Goal: Task Accomplishment & Management: Manage account settings

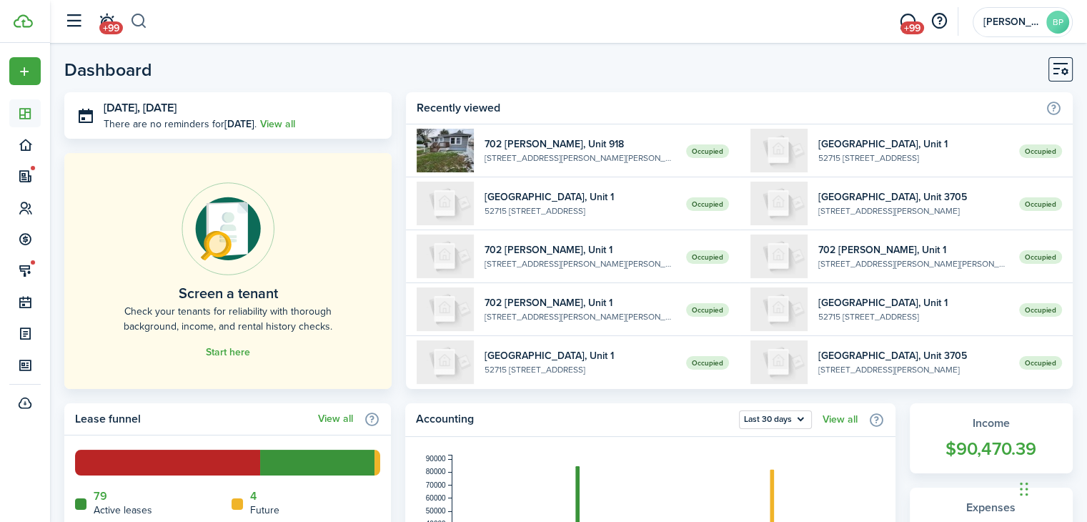
click at [137, 26] on button "button" at bounding box center [139, 21] width 18 height 24
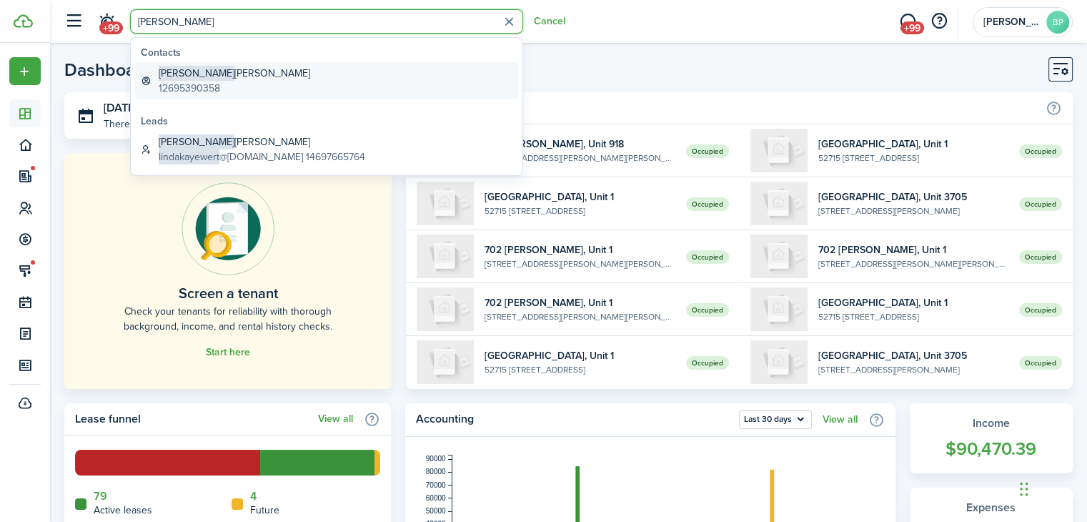
type input "[PERSON_NAME]"
click at [217, 86] on global-search-item-description "12695390358" at bounding box center [234, 88] width 151 height 15
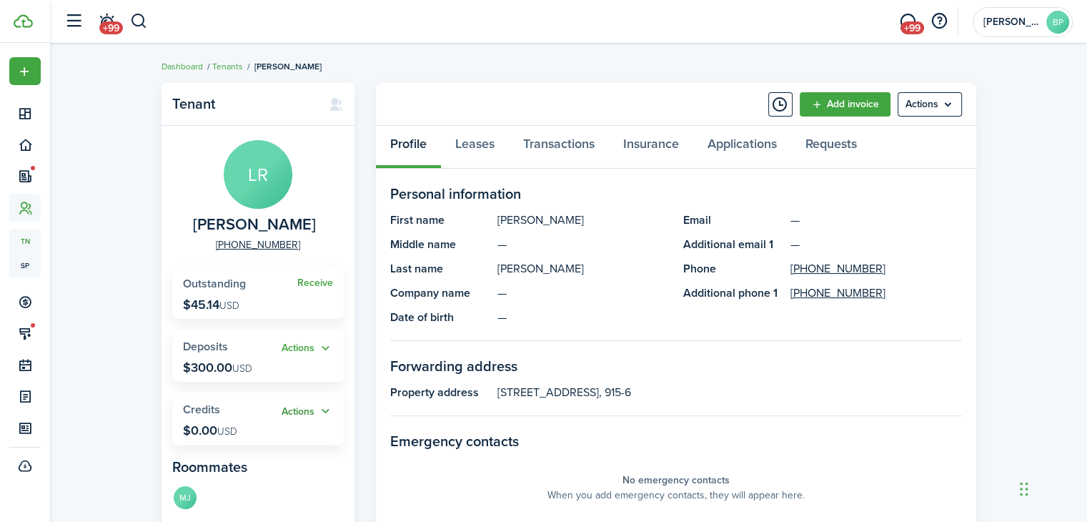
click at [292, 412] on button "Actions" at bounding box center [307, 411] width 51 height 16
click at [232, 442] on link "Add" at bounding box center [269, 439] width 125 height 24
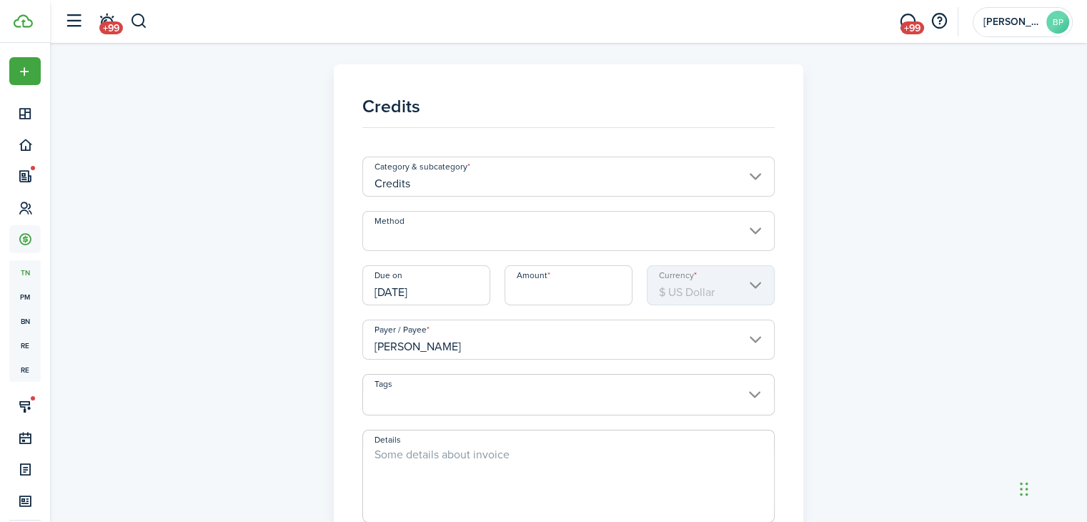
click at [413, 233] on input "Method" at bounding box center [568, 231] width 412 height 40
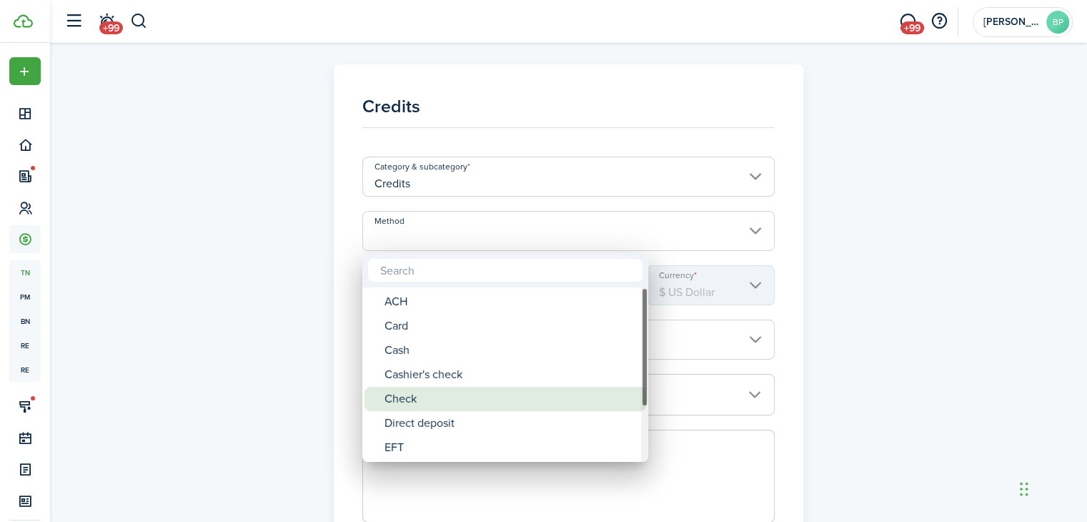
click at [402, 400] on div "Check" at bounding box center [510, 399] width 253 height 24
type input "Check"
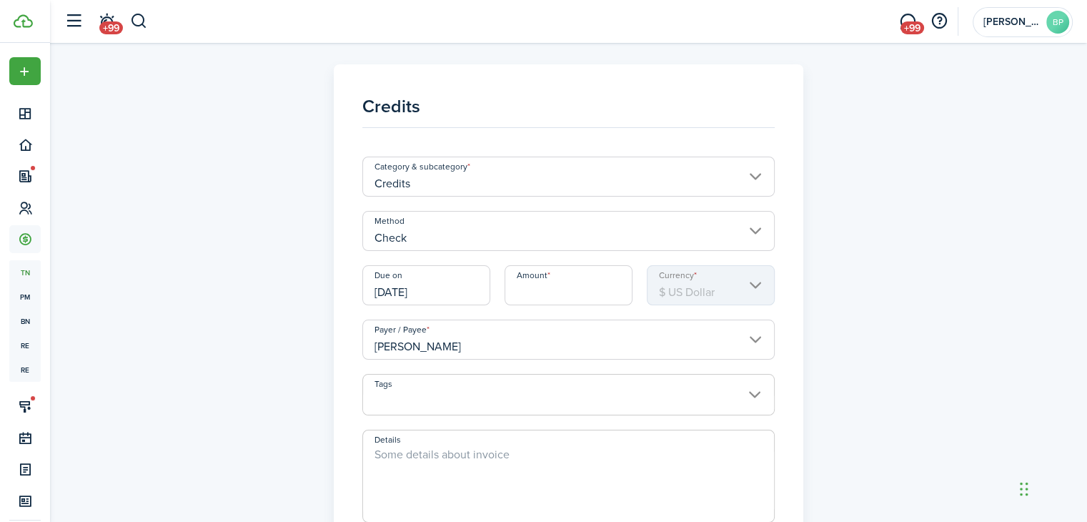
click at [540, 295] on input "Amount" at bounding box center [568, 285] width 128 height 40
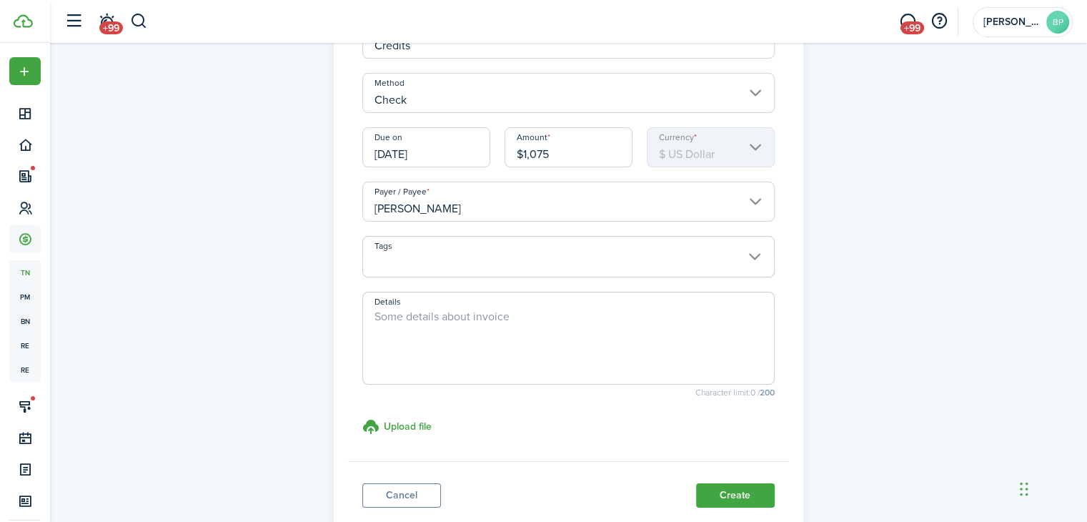
scroll to position [143, 0]
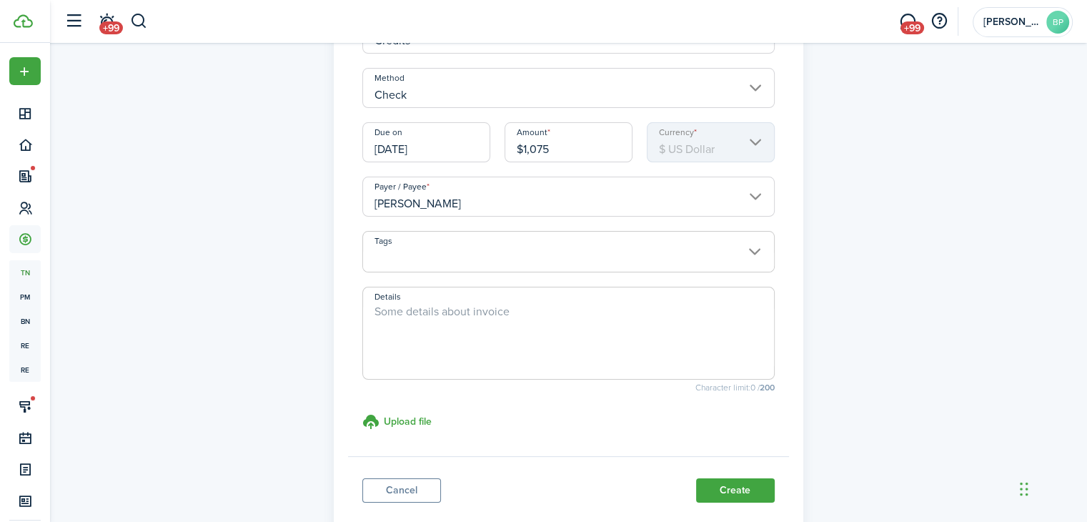
type input "$1,075.00"
click at [553, 305] on textarea "Details" at bounding box center [568, 337] width 411 height 69
type textarea "#5589"
click at [734, 482] on button "Create" at bounding box center [735, 490] width 79 height 24
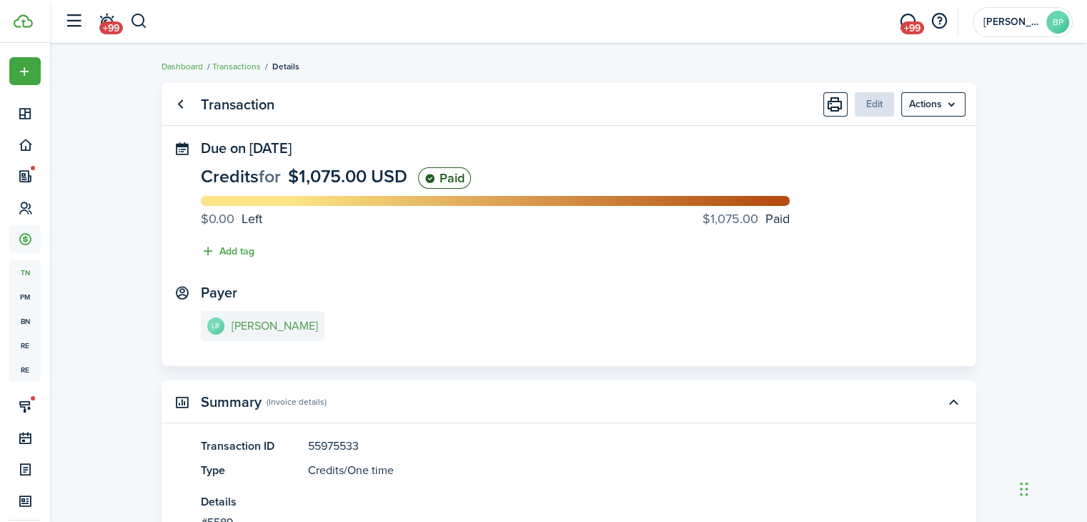
click at [246, 327] on e-details-info-title "[PERSON_NAME]" at bounding box center [275, 325] width 86 height 13
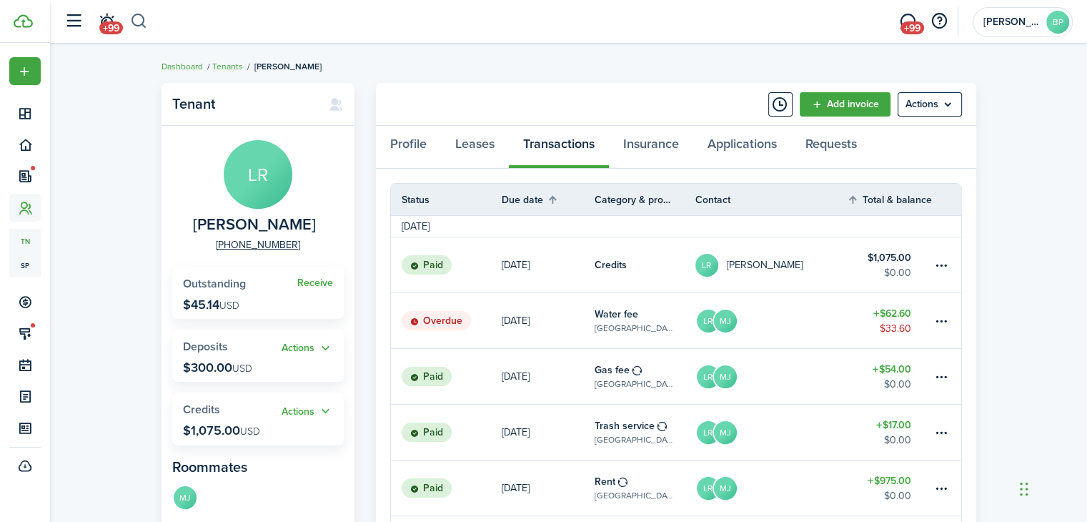
click at [139, 20] on button "button" at bounding box center [139, 21] width 18 height 24
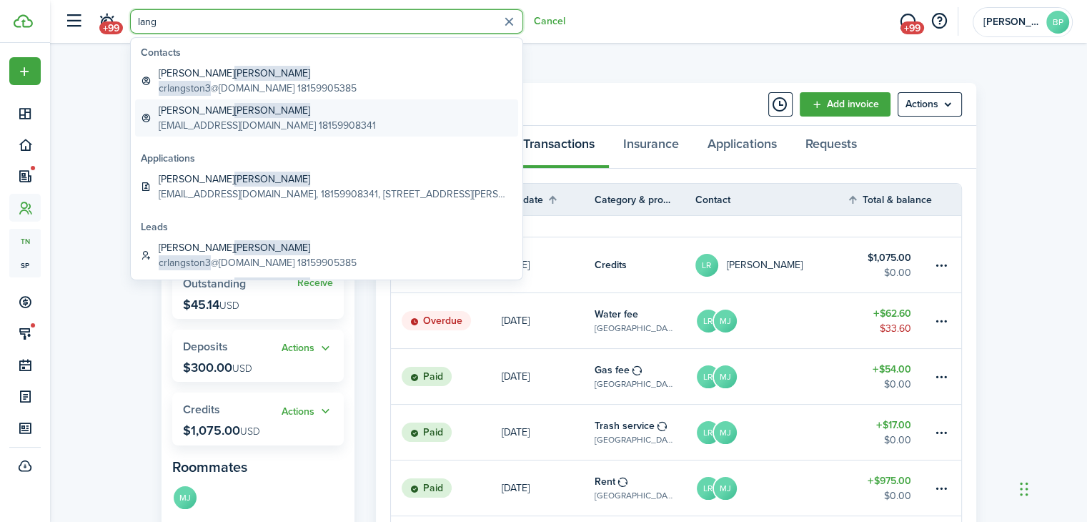
type input "lang"
click at [234, 112] on span "[PERSON_NAME]" at bounding box center [272, 110] width 76 height 15
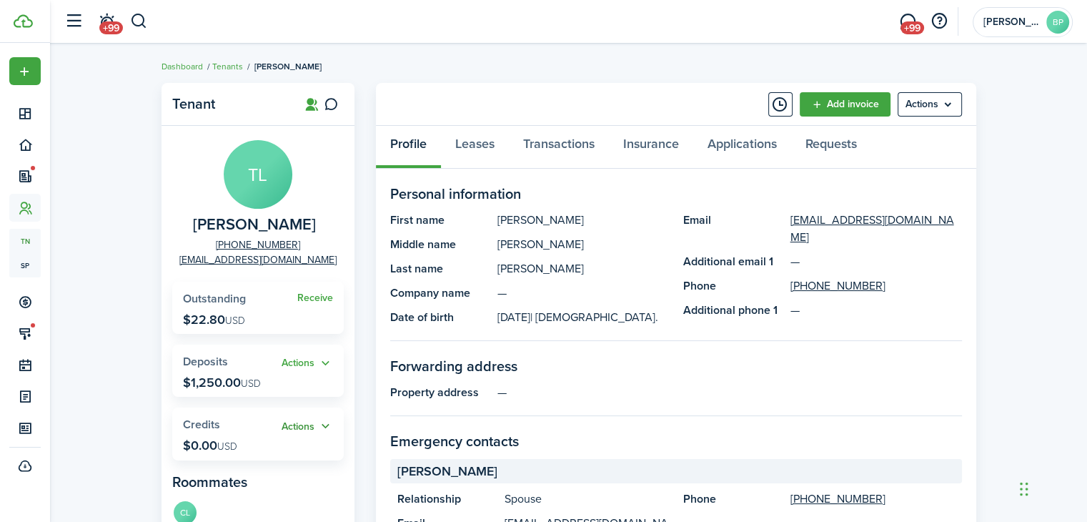
click at [296, 424] on button "Actions" at bounding box center [307, 426] width 51 height 16
click at [280, 449] on link "Add" at bounding box center [269, 454] width 125 height 24
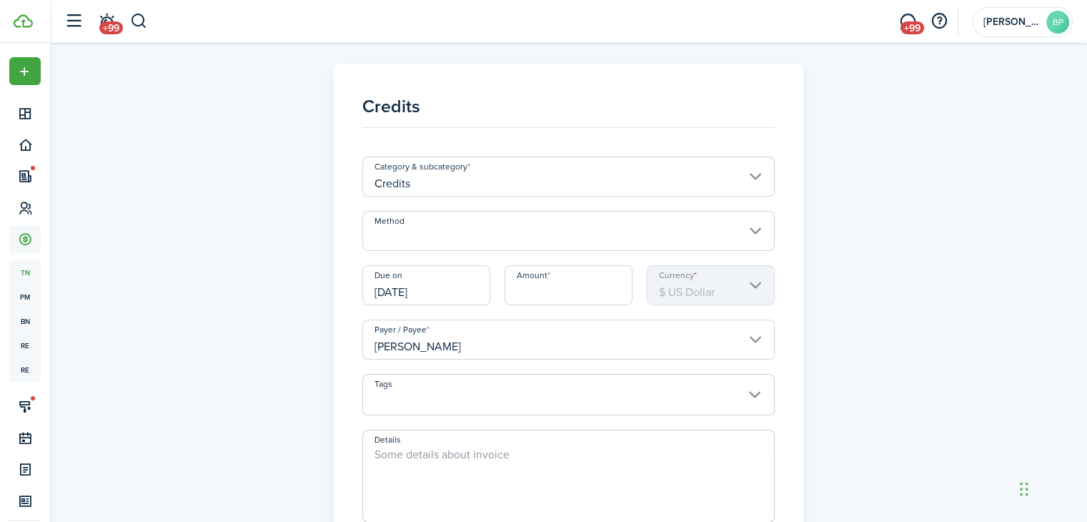
click at [443, 237] on input "Method" at bounding box center [568, 231] width 412 height 40
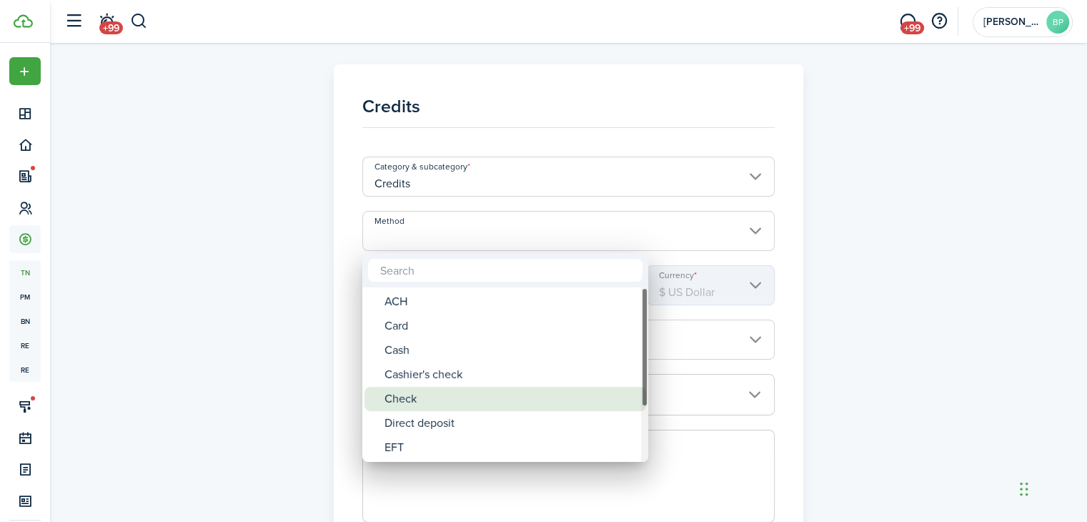
click at [439, 398] on div "Check" at bounding box center [510, 399] width 253 height 24
type input "Check"
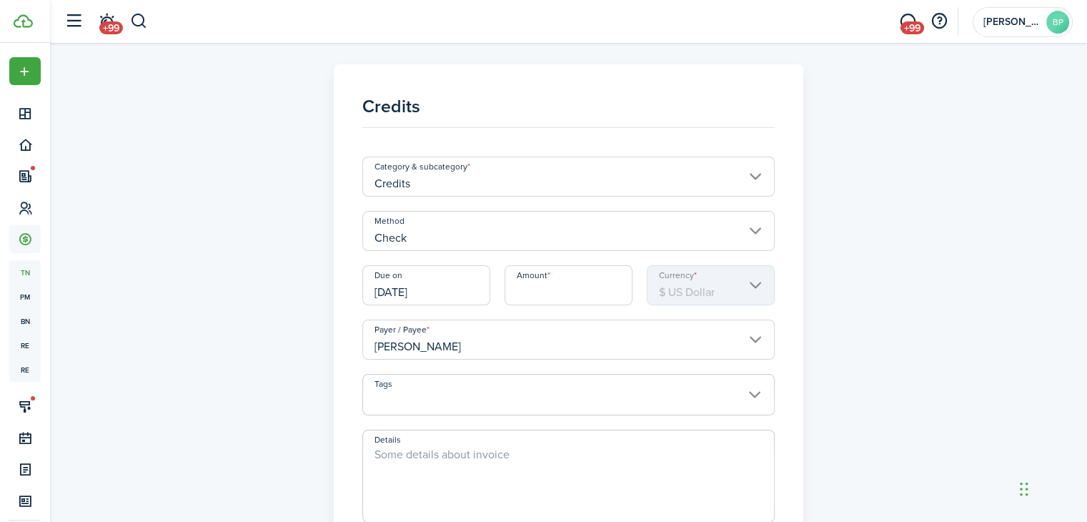
click at [529, 287] on input "Amount" at bounding box center [568, 285] width 128 height 40
type input "$1,050.00"
click at [537, 455] on textarea "Details" at bounding box center [568, 480] width 411 height 69
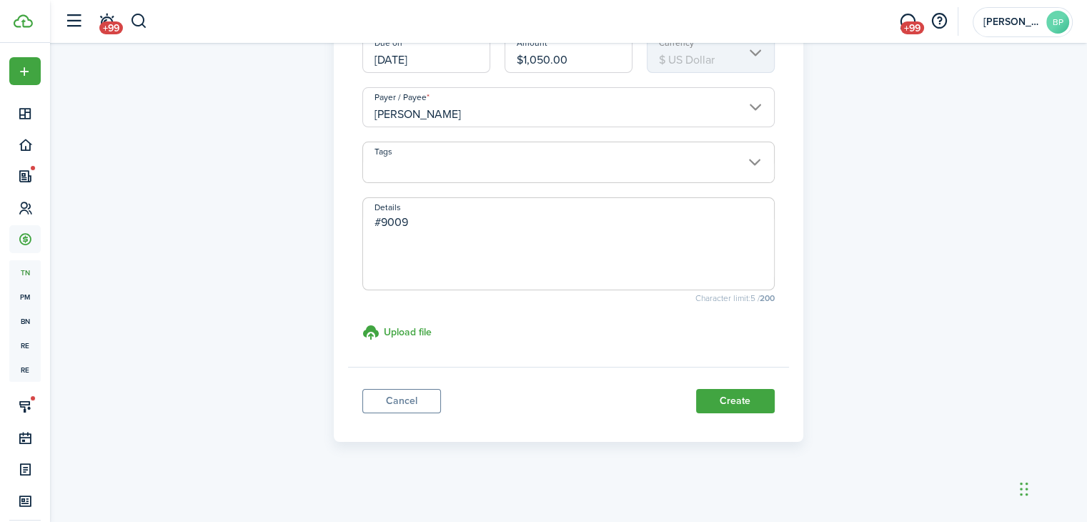
scroll to position [233, 0]
type textarea "#9009"
click at [747, 395] on button "Create" at bounding box center [735, 400] width 79 height 24
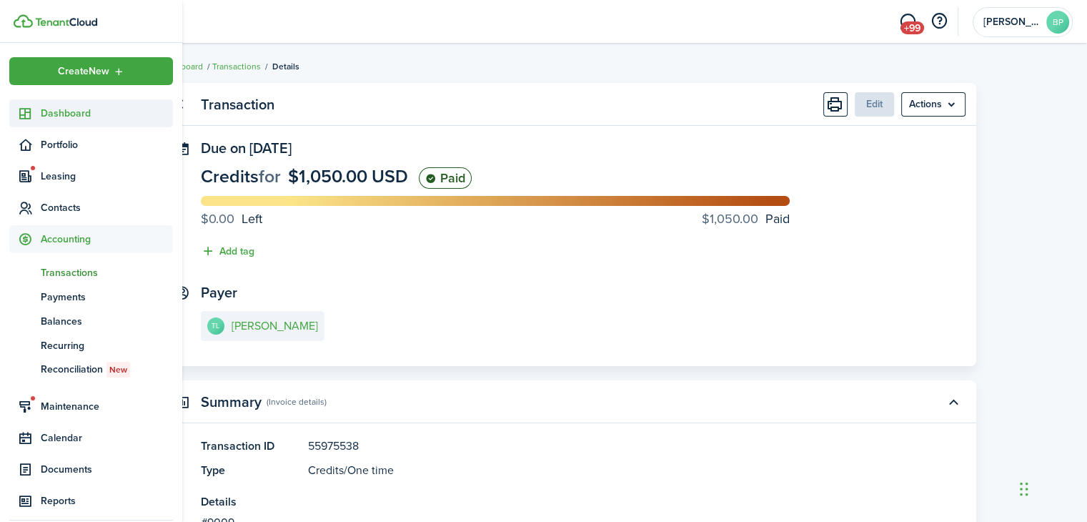
click at [42, 116] on span "Dashboard" at bounding box center [107, 113] width 132 height 15
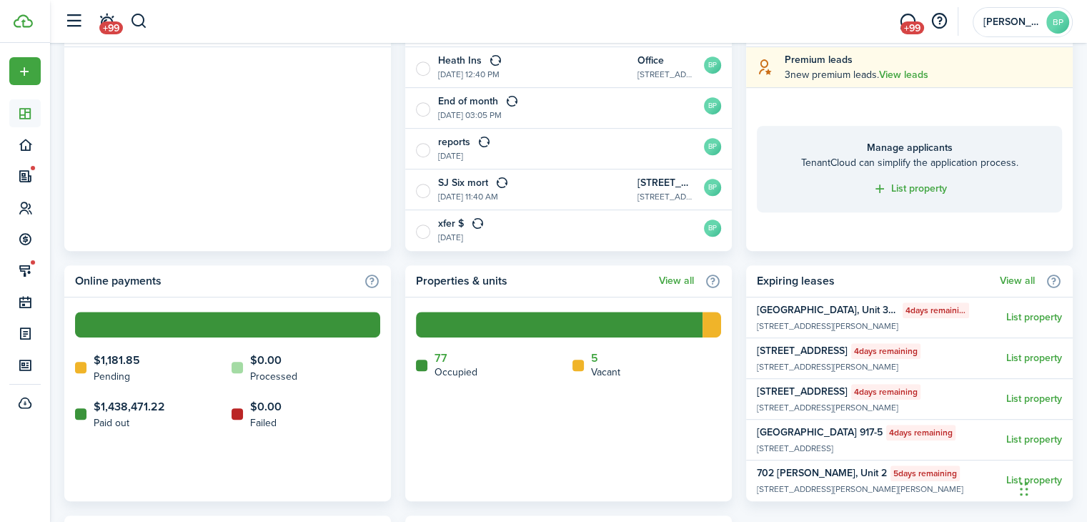
scroll to position [643, 0]
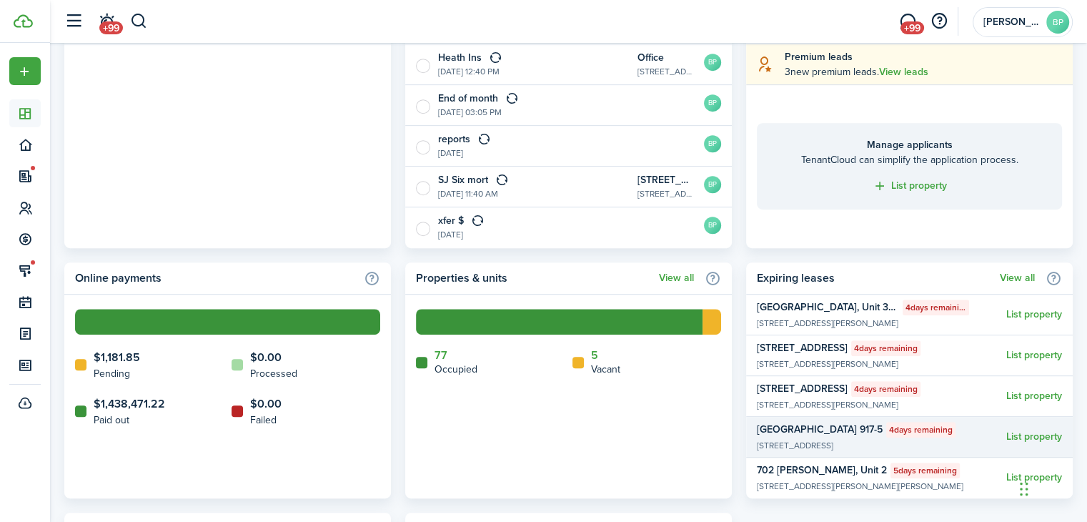
click at [812, 435] on widget-list-item-title "[GEOGRAPHIC_DATA] 917-5" at bounding box center [820, 429] width 126 height 15
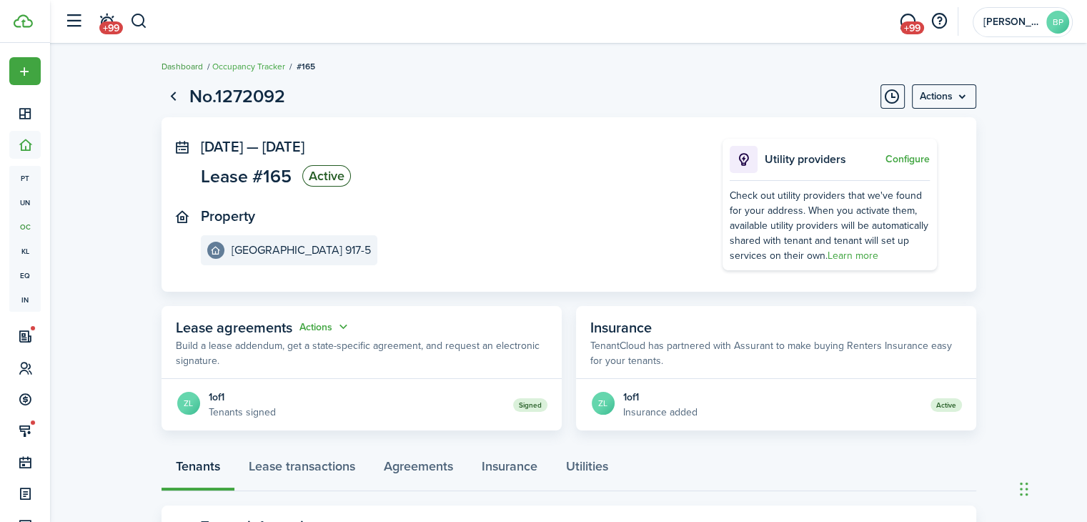
click at [192, 64] on link "Dashboard" at bounding box center [181, 66] width 41 height 13
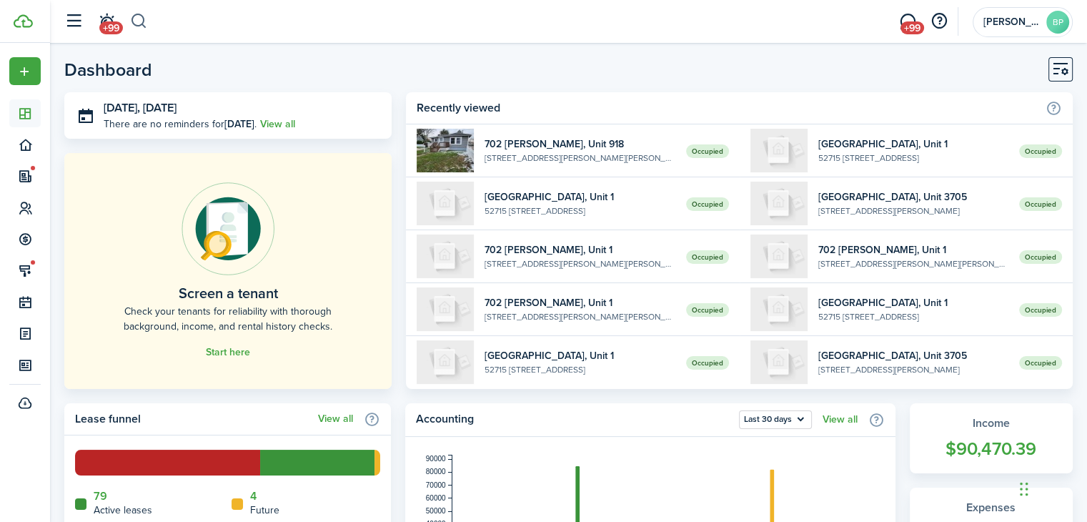
click at [142, 14] on button "button" at bounding box center [139, 21] width 18 height 24
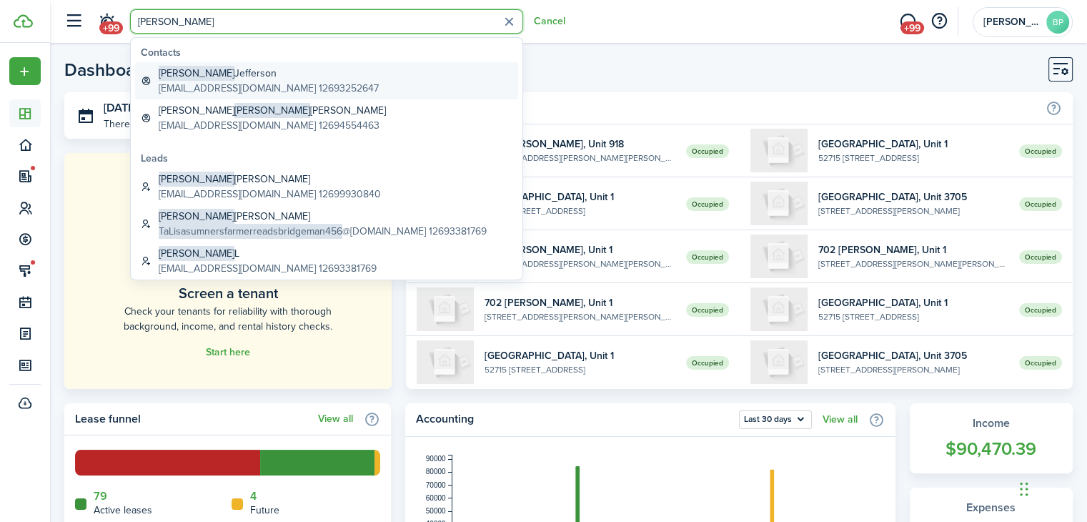
type input "[PERSON_NAME]"
click at [234, 77] on global-search-item-title "[PERSON_NAME]" at bounding box center [269, 73] width 220 height 15
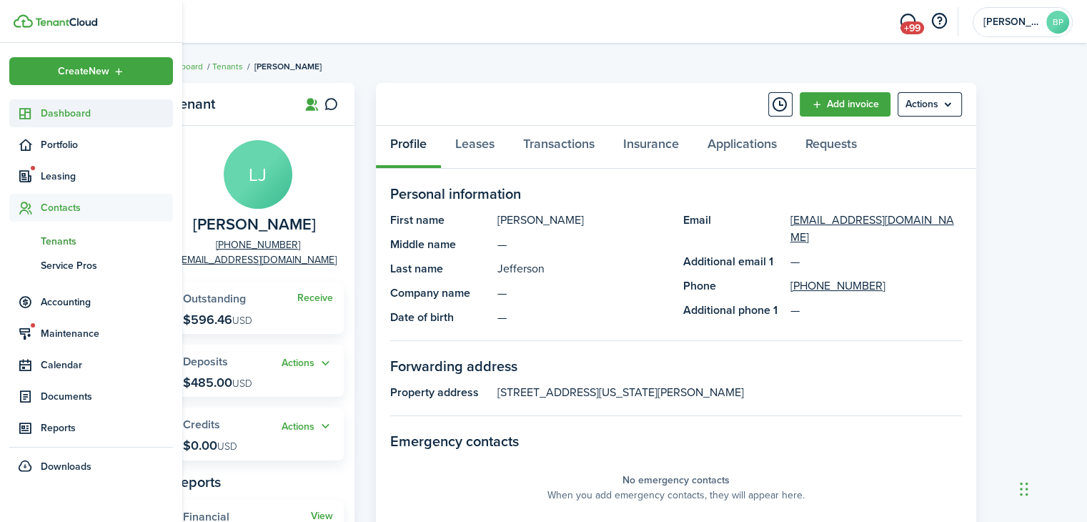
click at [52, 124] on link "Dashboard" at bounding box center [91, 113] width 164 height 28
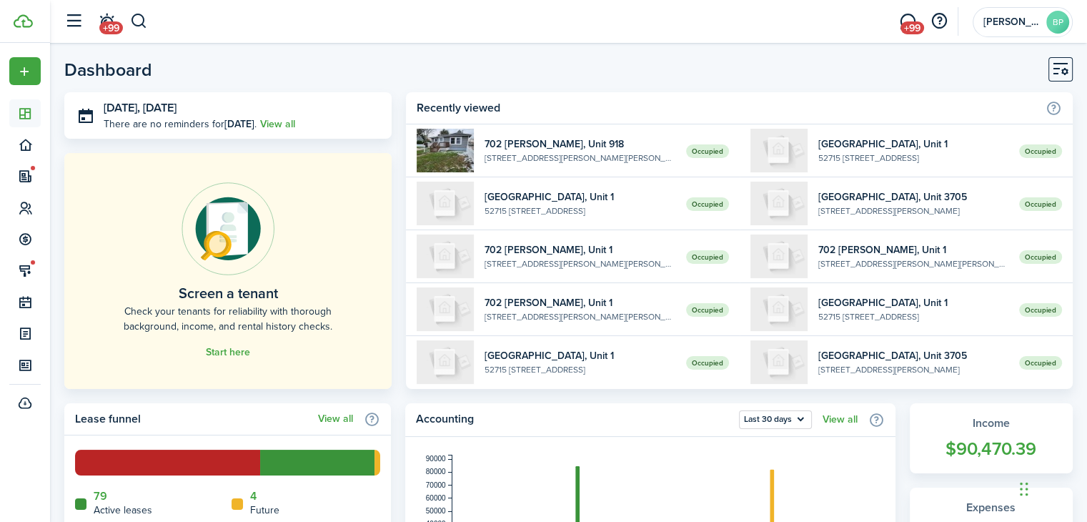
click at [288, 66] on header-page "Dashboard" at bounding box center [568, 74] width 1008 height 35
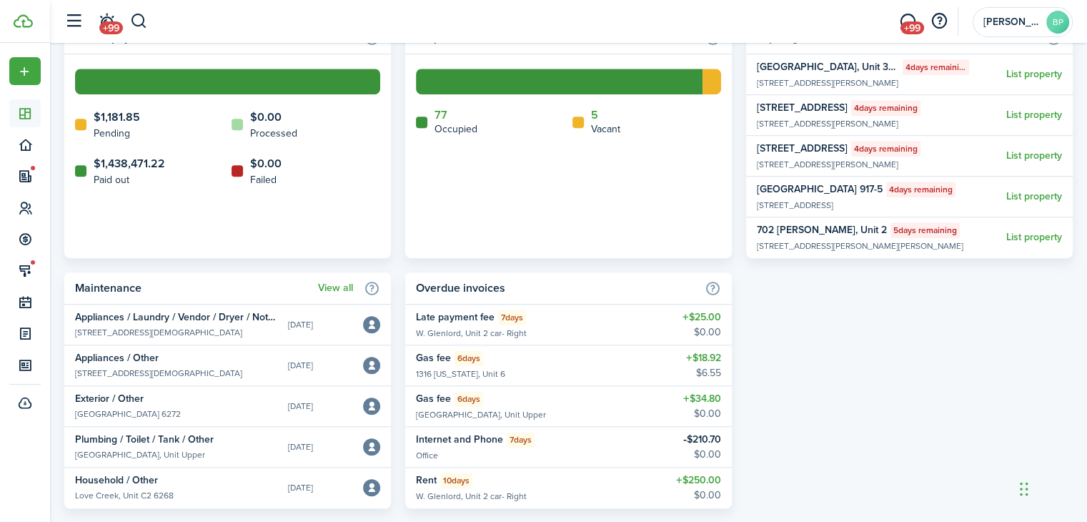
scroll to position [909, 0]
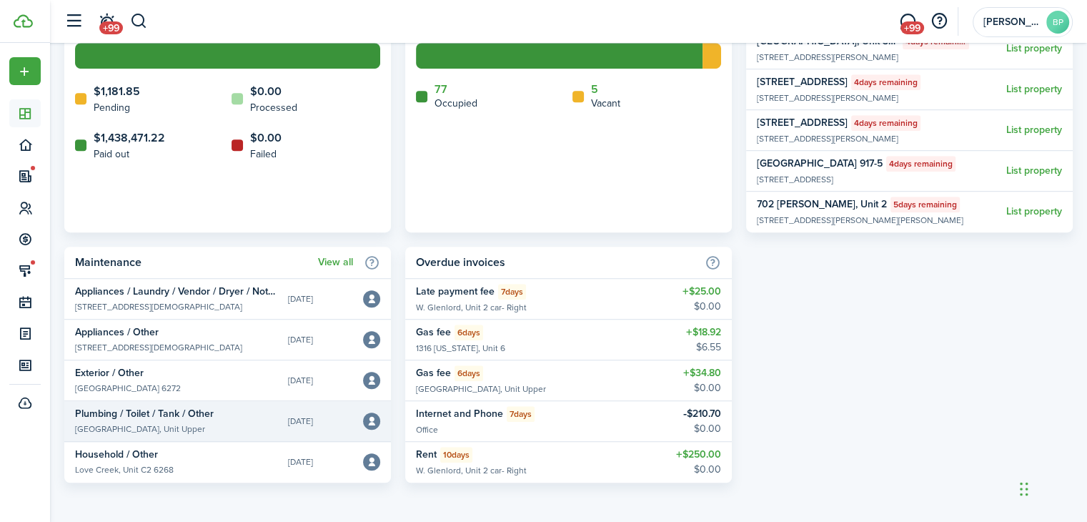
click at [162, 414] on widget-list-item-title "Plumbing / Toilet / Tank / Other" at bounding box center [176, 413] width 202 height 15
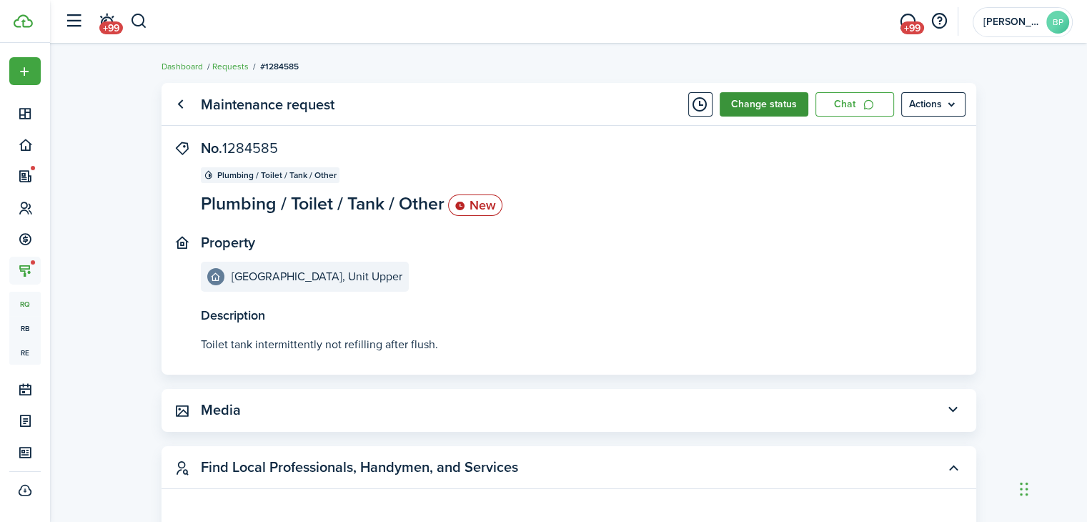
click at [779, 105] on button "Change status" at bounding box center [764, 104] width 89 height 24
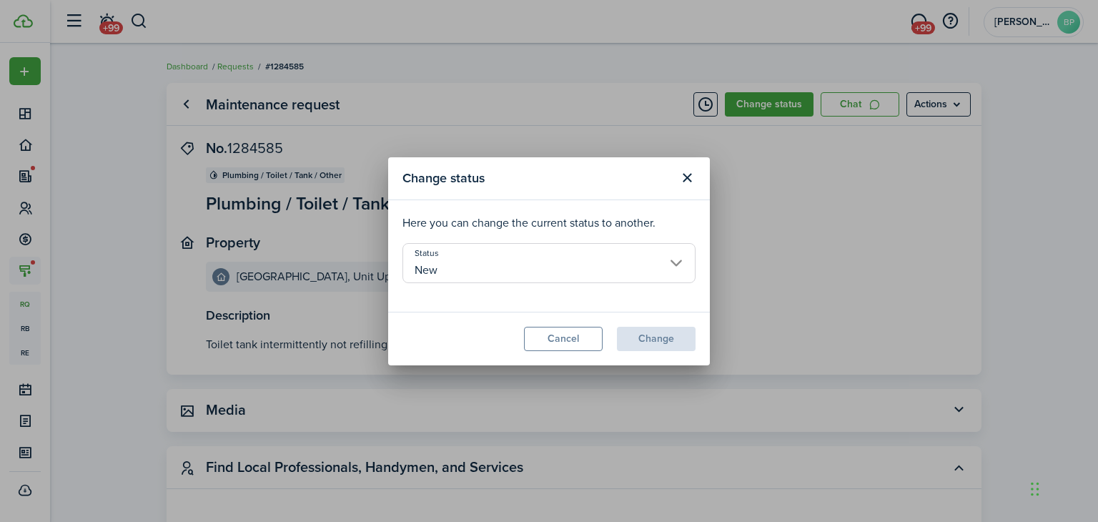
click at [609, 253] on input "New" at bounding box center [548, 263] width 293 height 40
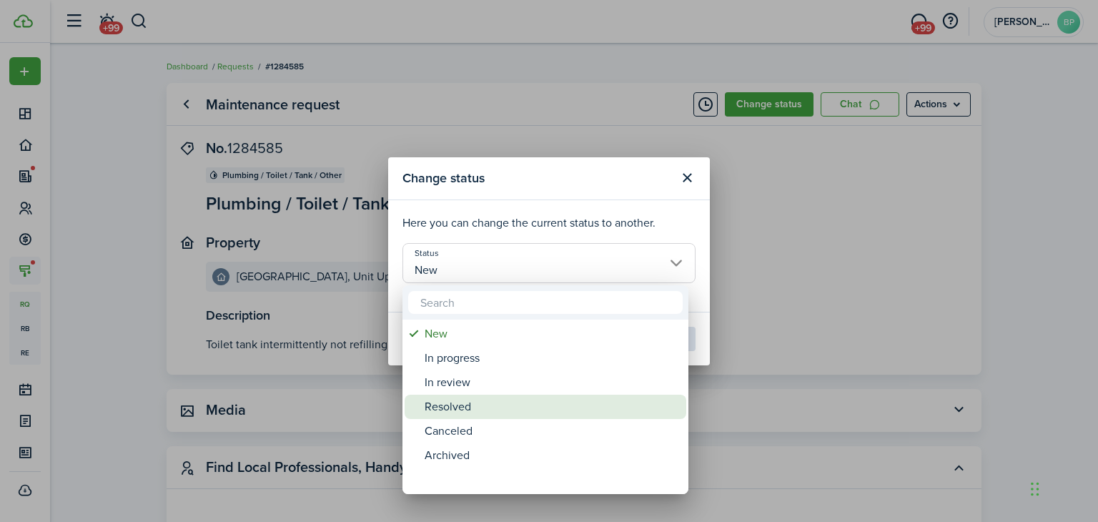
click at [551, 407] on div "Resolved" at bounding box center [550, 406] width 253 height 24
type input "Resolved"
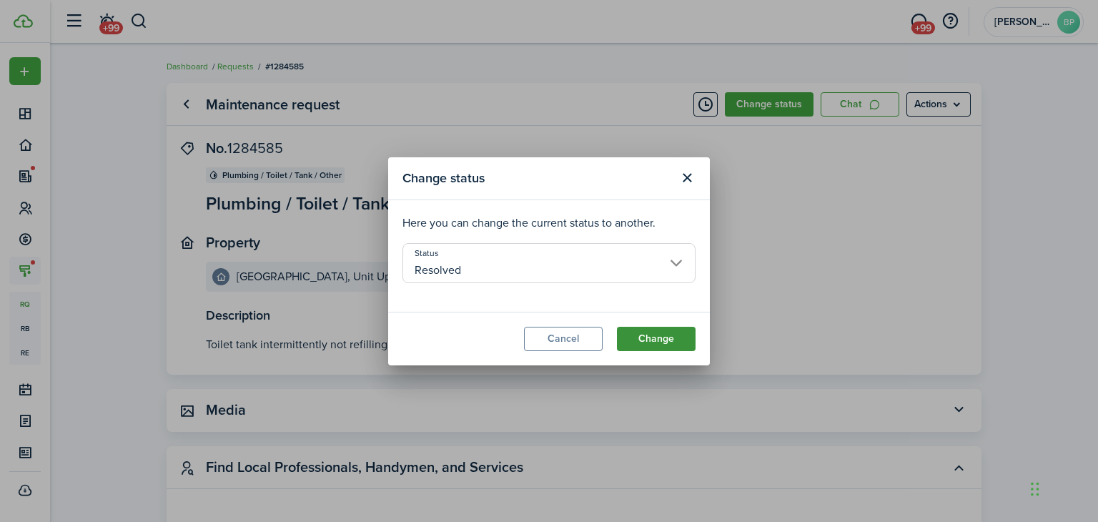
click at [630, 339] on button "Change" at bounding box center [656, 339] width 79 height 24
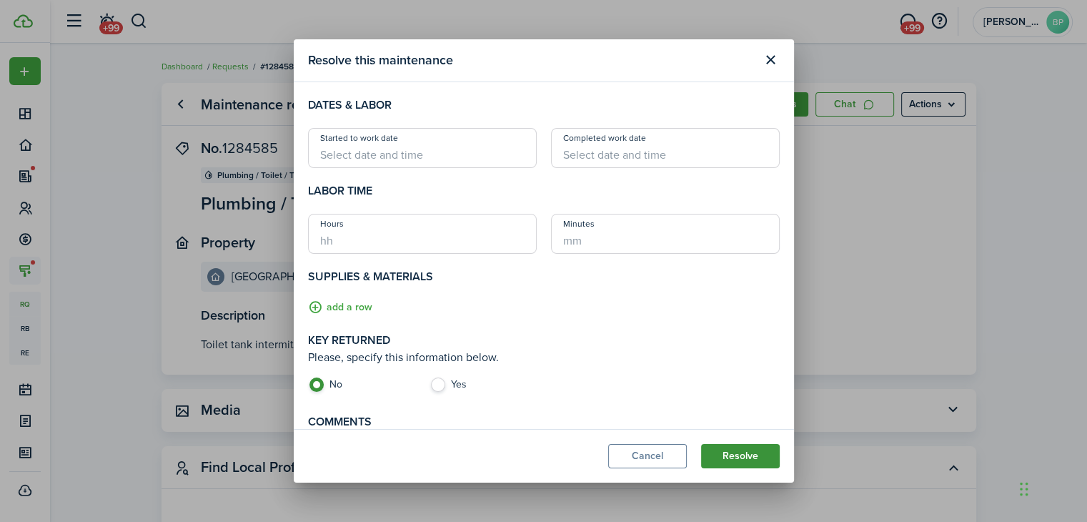
click at [765, 447] on button "Resolve" at bounding box center [740, 456] width 79 height 24
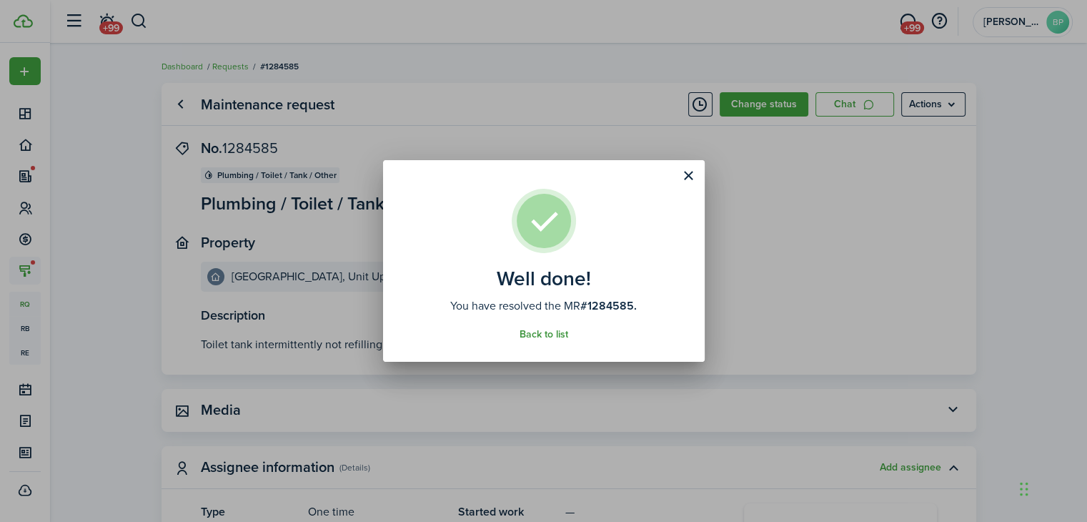
click at [559, 336] on link "Back to list" at bounding box center [544, 334] width 49 height 11
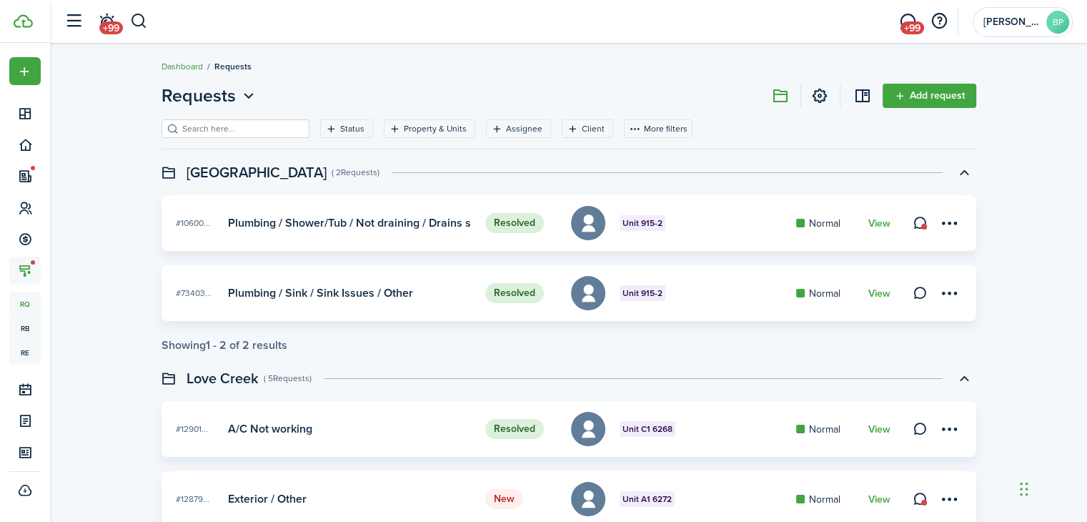
click at [173, 66] on link "Dashboard" at bounding box center [181, 66] width 41 height 13
